Goal: Task Accomplishment & Management: Use online tool/utility

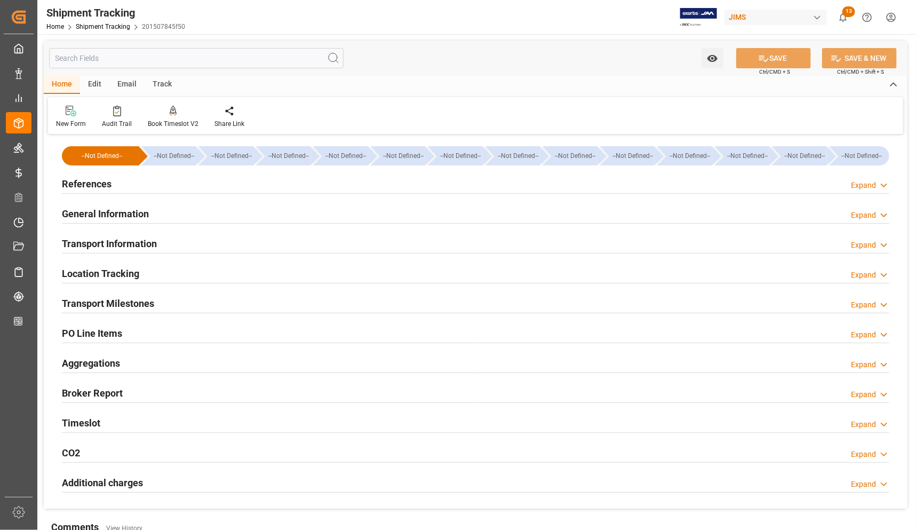
scroll to position [133, 0]
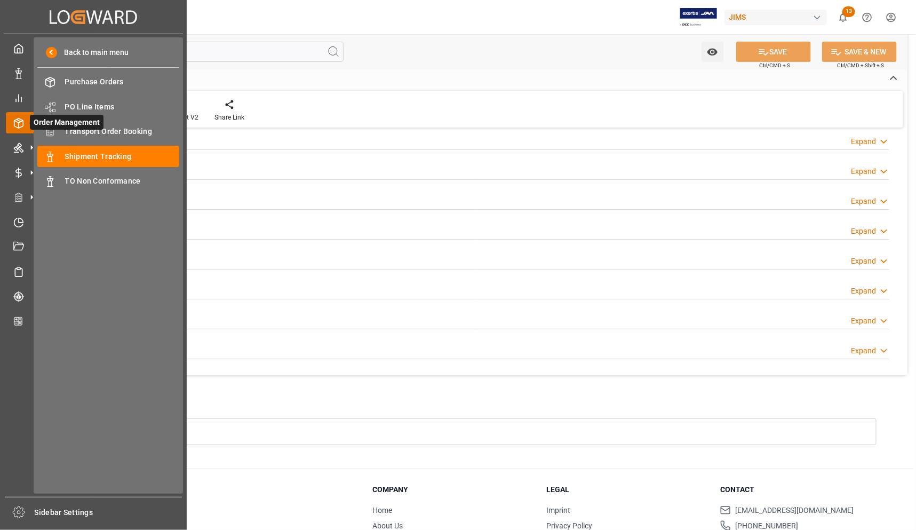
click at [81, 129] on span "Order Management" at bounding box center [67, 122] width 74 height 15
click at [126, 130] on span "Transport Order Booking" at bounding box center [122, 131] width 115 height 11
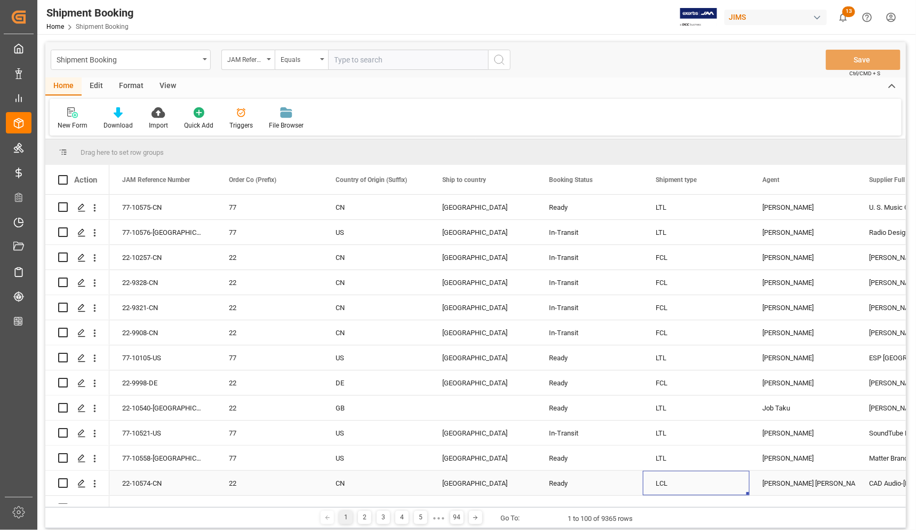
click at [699, 484] on div "LCL" at bounding box center [695, 483] width 81 height 25
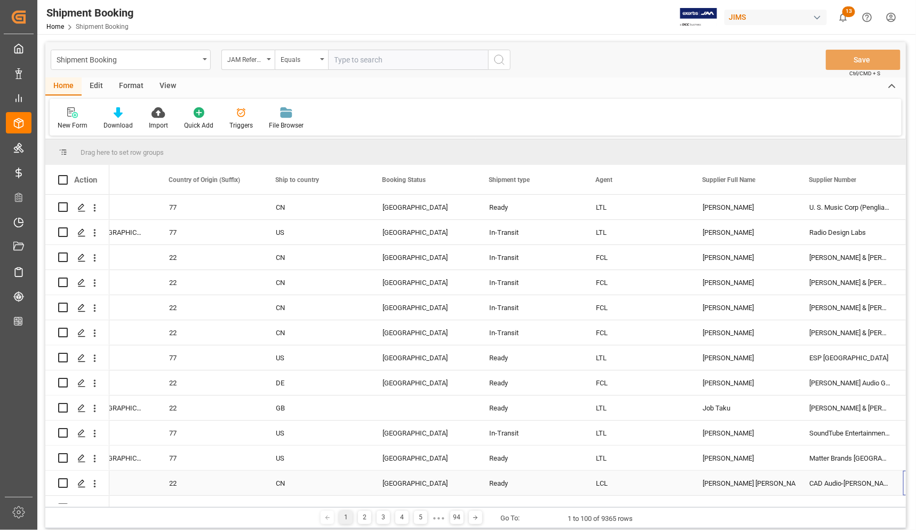
scroll to position [0, 166]
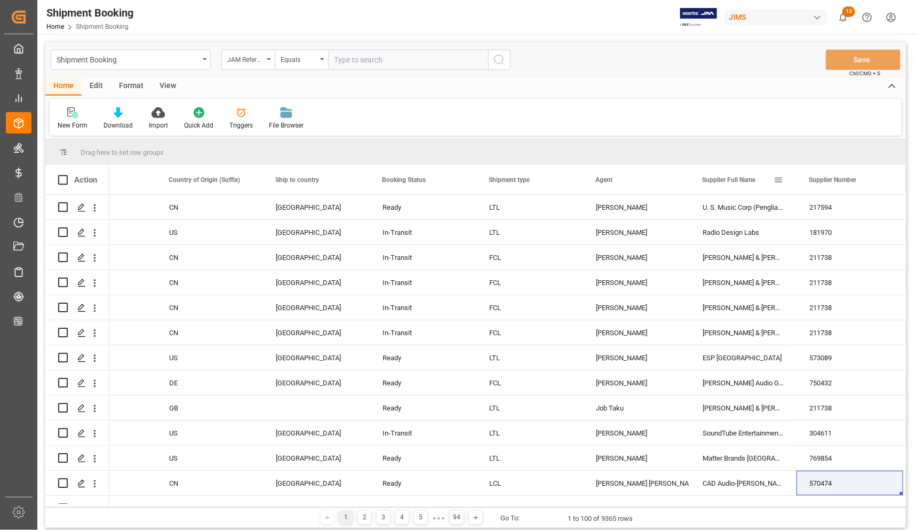
click at [777, 179] on span at bounding box center [778, 180] width 10 height 10
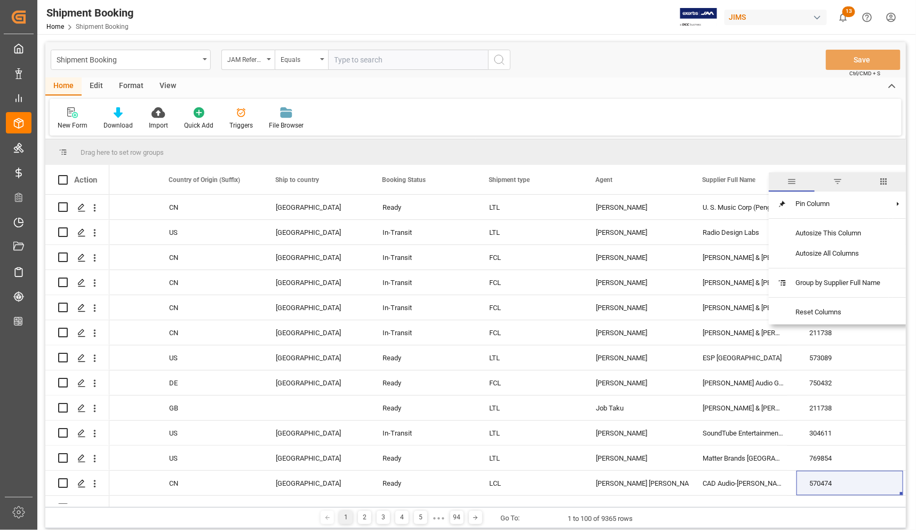
click at [838, 180] on span "filter" at bounding box center [837, 182] width 10 height 10
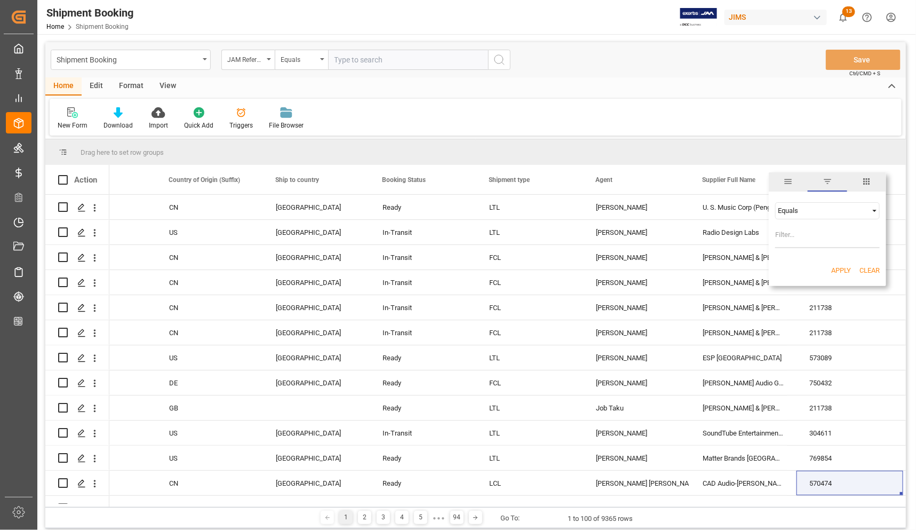
click at [793, 213] on div "Equals" at bounding box center [823, 210] width 90 height 8
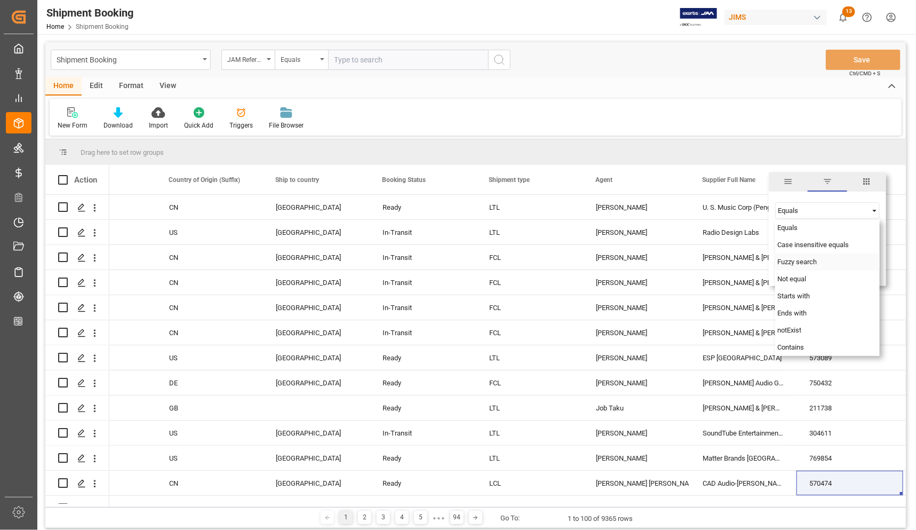
click at [791, 259] on span "Fuzzy search" at bounding box center [796, 262] width 39 height 8
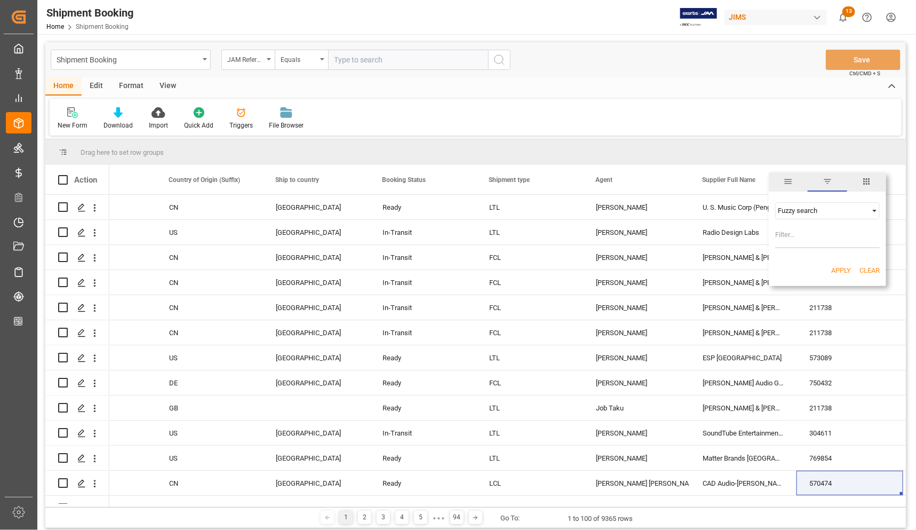
click at [790, 235] on input "Filter Value" at bounding box center [827, 237] width 105 height 21
type input "Universal"
click at [837, 268] on button "Apply" at bounding box center [841, 270] width 20 height 11
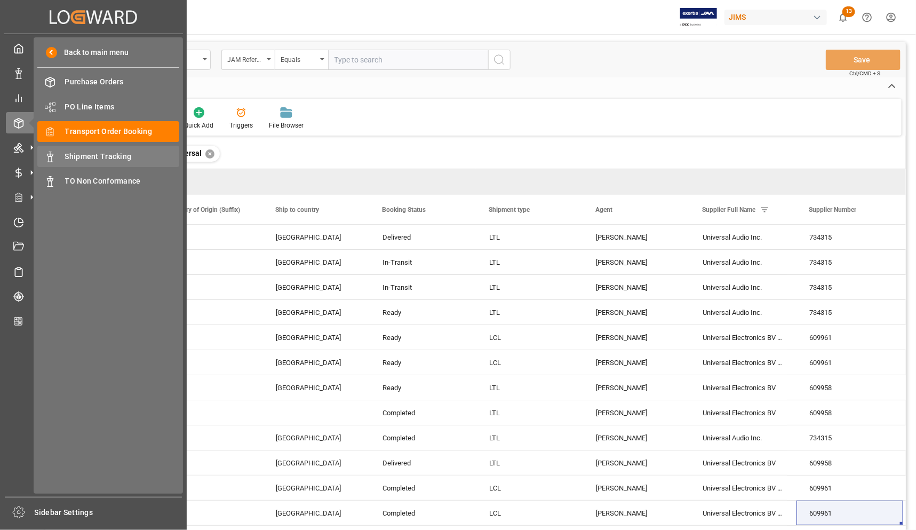
click at [77, 151] on span "Shipment Tracking" at bounding box center [122, 156] width 115 height 11
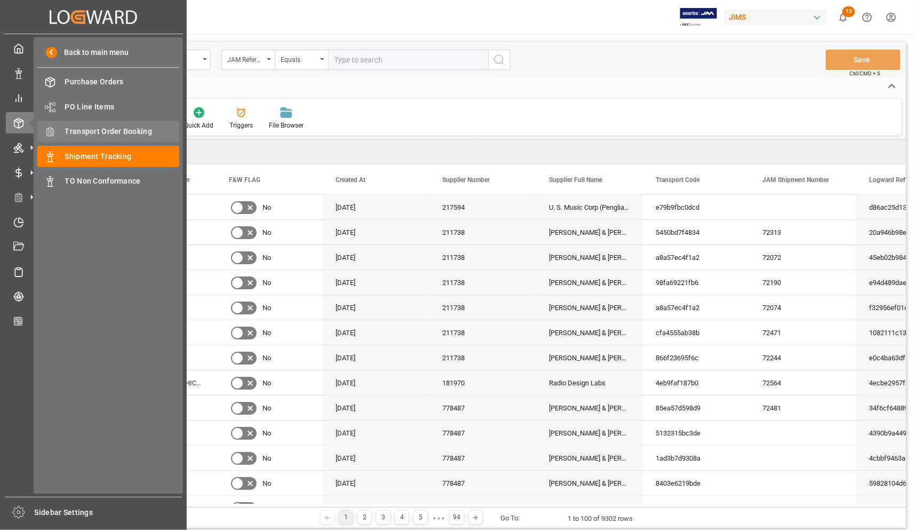
click at [93, 131] on span "Transport Order Booking" at bounding box center [122, 131] width 115 height 11
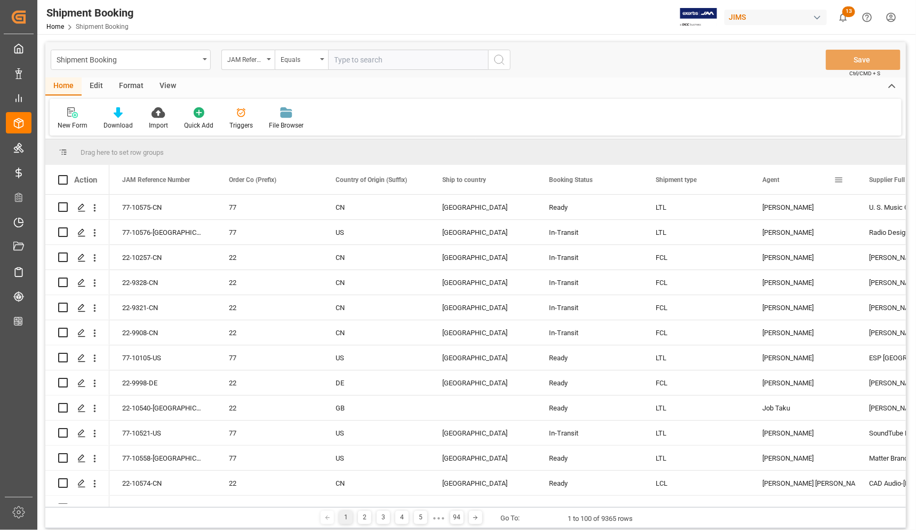
click at [837, 177] on span at bounding box center [839, 180] width 10 height 10
click at [846, 180] on span "filter" at bounding box center [847, 182] width 10 height 10
click at [835, 180] on span at bounding box center [839, 180] width 10 height 10
click at [842, 181] on span "filter" at bounding box center [847, 182] width 10 height 10
click at [839, 179] on span at bounding box center [839, 180] width 10 height 10
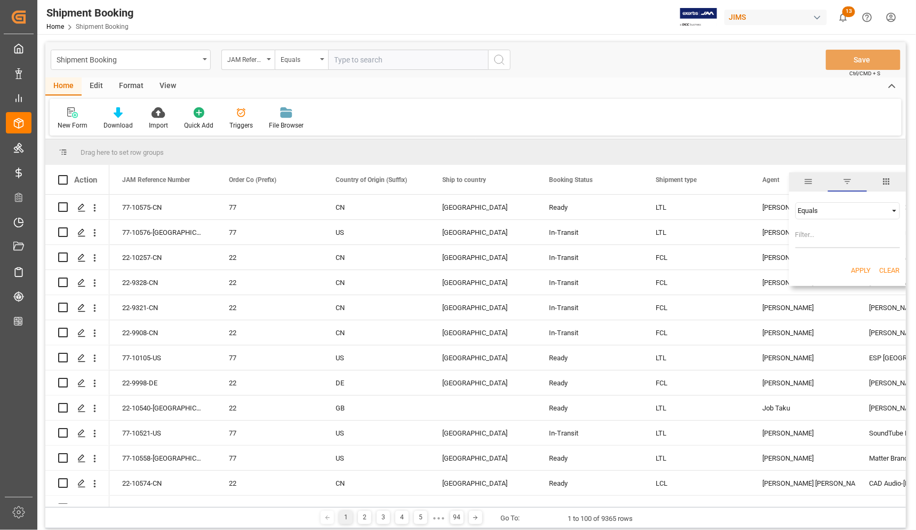
click at [846, 181] on span "filter" at bounding box center [847, 182] width 10 height 10
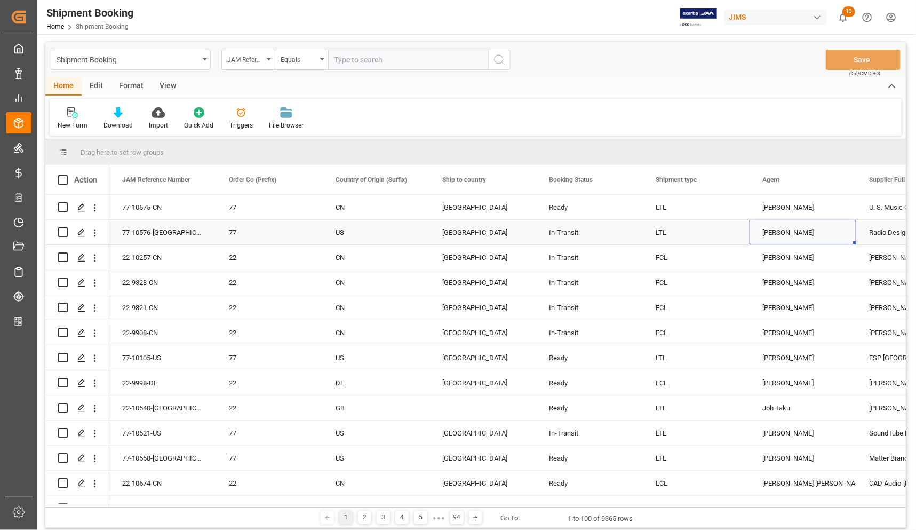
click at [793, 234] on div "[PERSON_NAME]" at bounding box center [802, 232] width 81 height 25
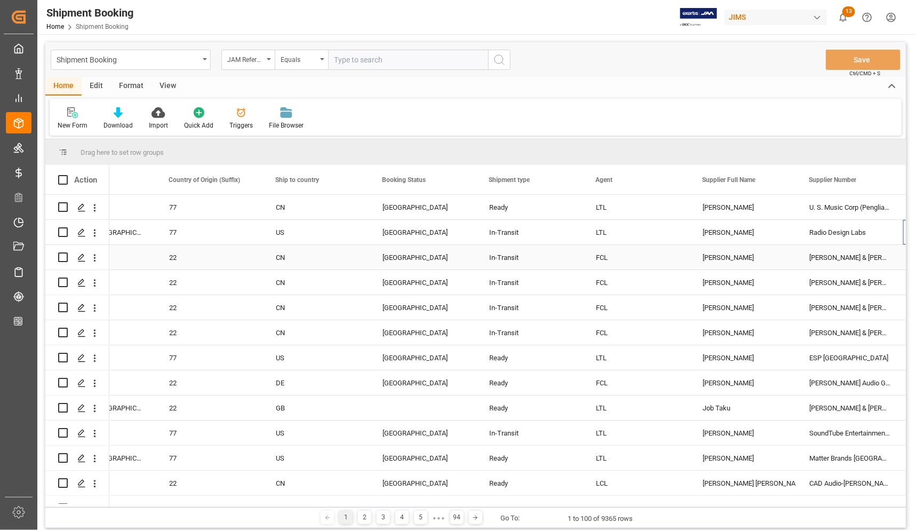
scroll to position [0, 166]
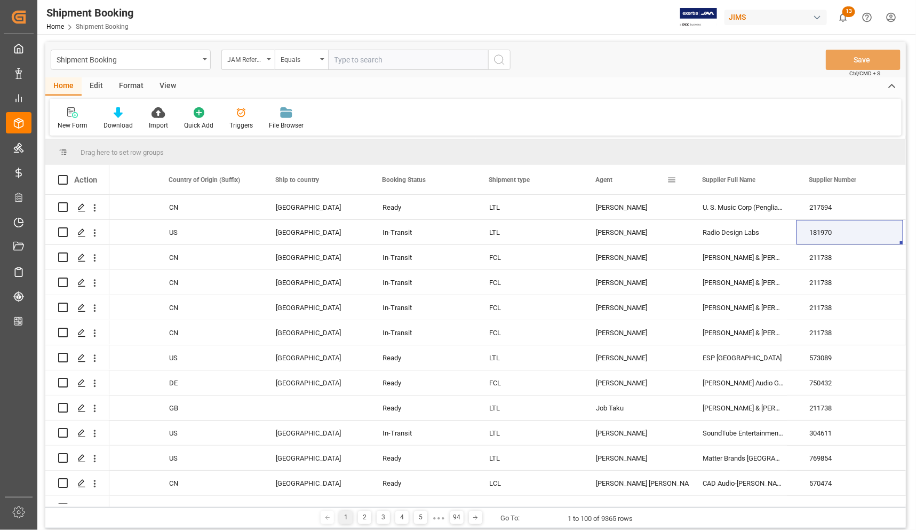
click at [670, 175] on span at bounding box center [672, 180] width 10 height 10
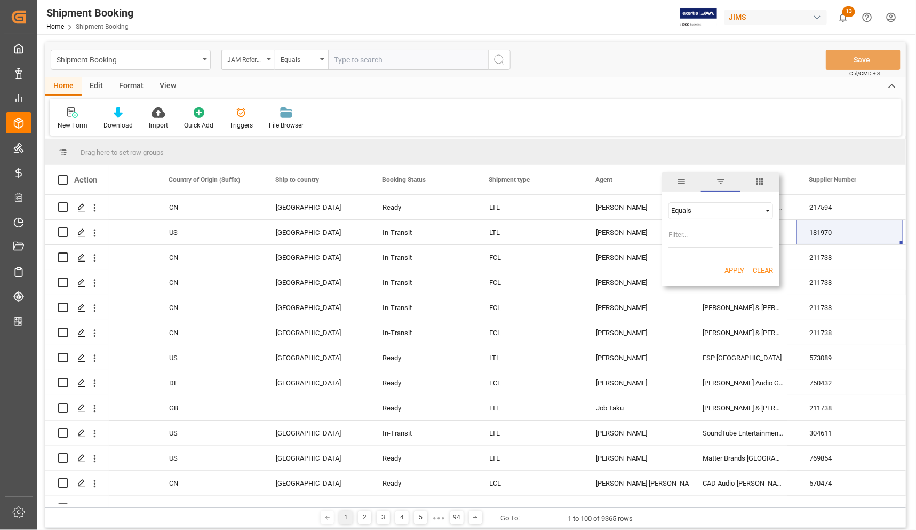
click at [703, 228] on input "Filter Value" at bounding box center [720, 237] width 105 height 21
click at [700, 233] on input "Filter Value" at bounding box center [720, 237] width 105 height 21
type input "[PERSON_NAME]"
click at [734, 270] on button "Apply" at bounding box center [734, 270] width 20 height 11
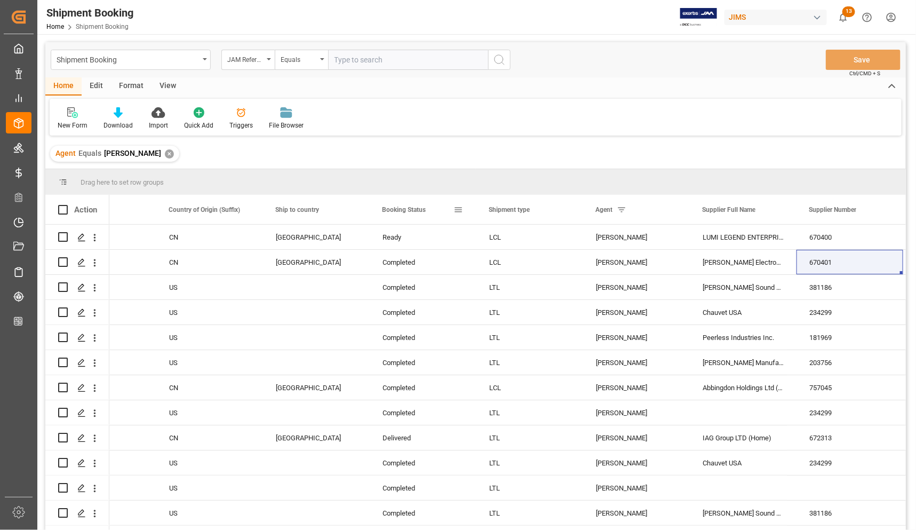
click at [434, 212] on div "Booking Status" at bounding box center [417, 209] width 71 height 29
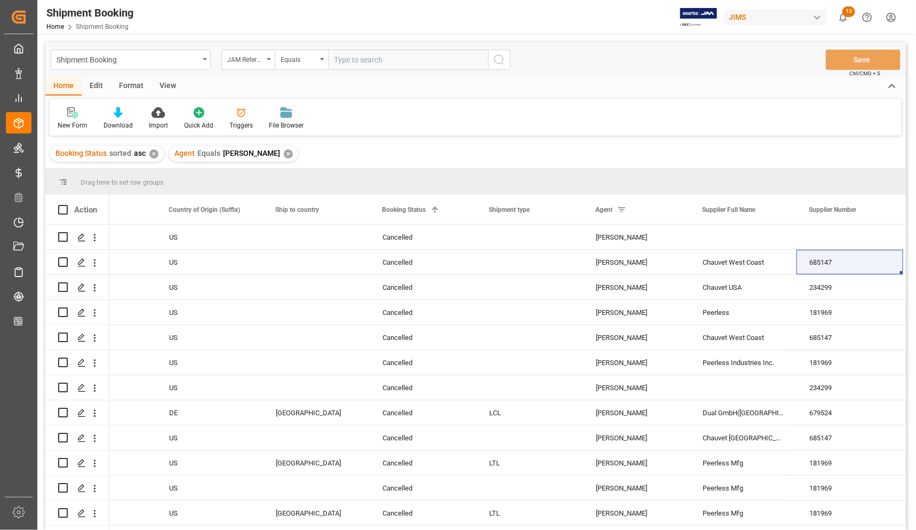
click at [558, 118] on div "New Form Download Import Quick Add Triggers File Browser" at bounding box center [476, 117] width 852 height 37
